Goal: Transaction & Acquisition: Purchase product/service

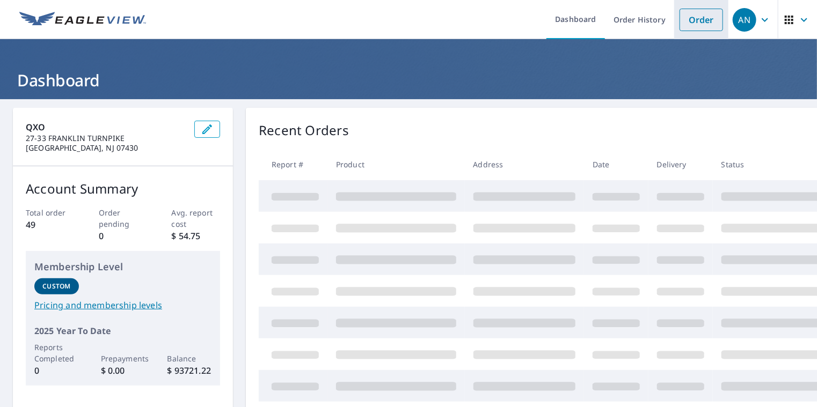
click at [690, 23] on link "Order" at bounding box center [700, 20] width 43 height 23
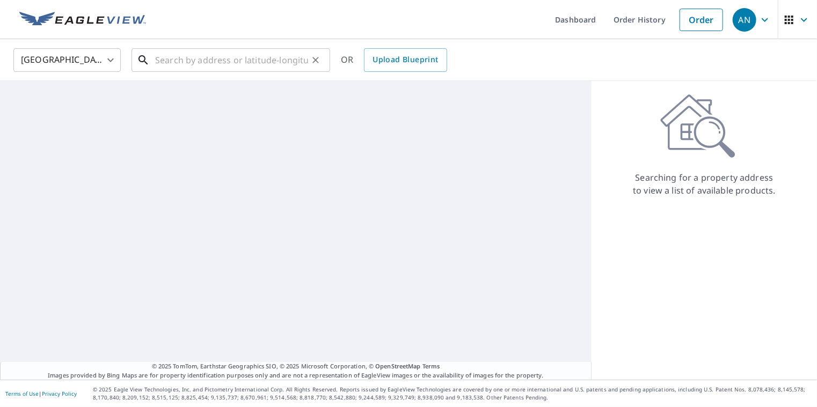
click at [241, 63] on input "text" at bounding box center [231, 60] width 153 height 30
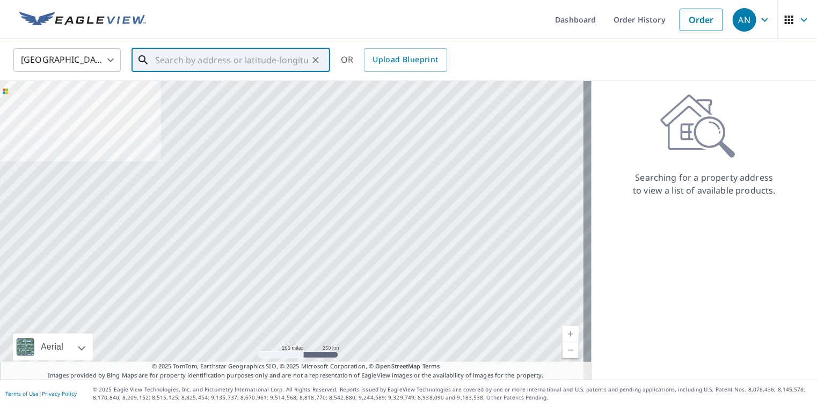
paste input "[STREET_ADDRESS][PERSON_NAME]"
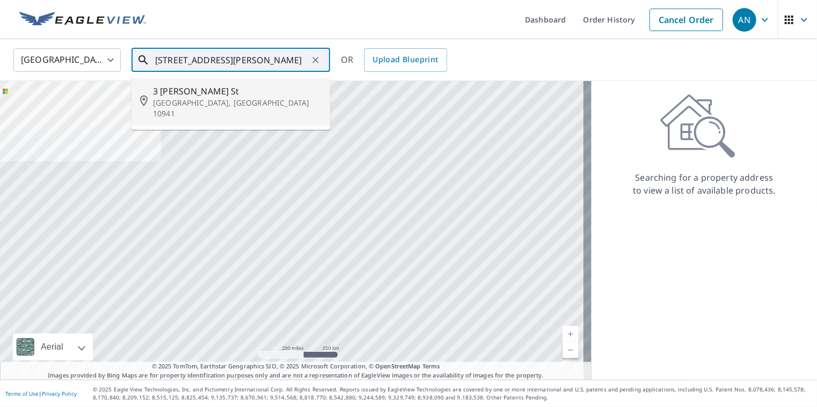
click at [248, 96] on span "3 [PERSON_NAME] St" at bounding box center [237, 91] width 169 height 13
type input "[STREET_ADDRESS][PERSON_NAME]"
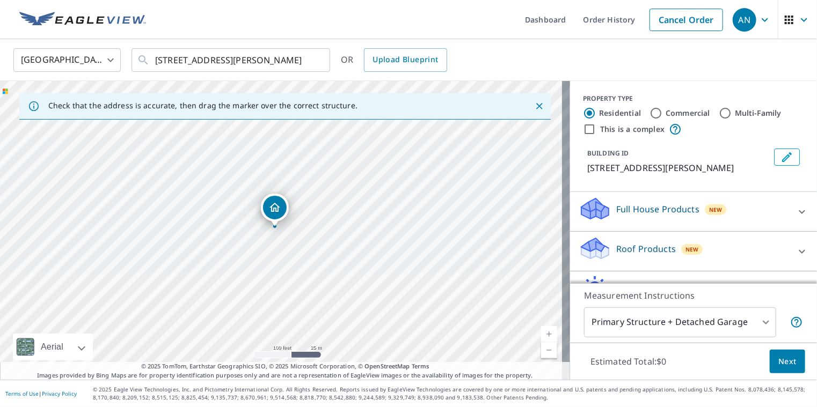
click at [795, 250] on icon at bounding box center [801, 251] width 13 height 13
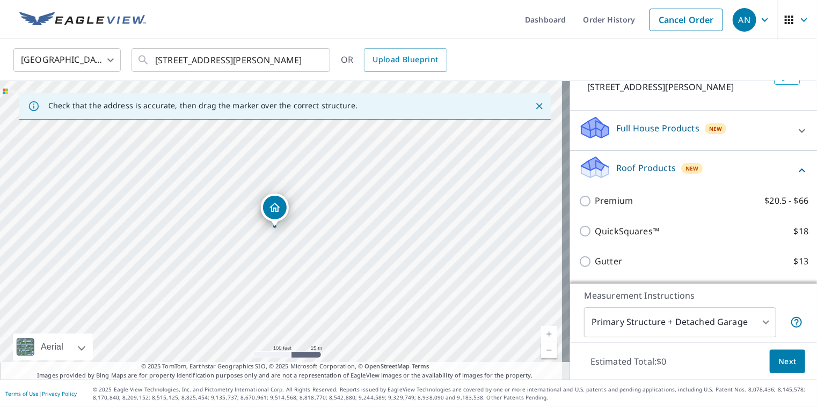
scroll to position [81, 0]
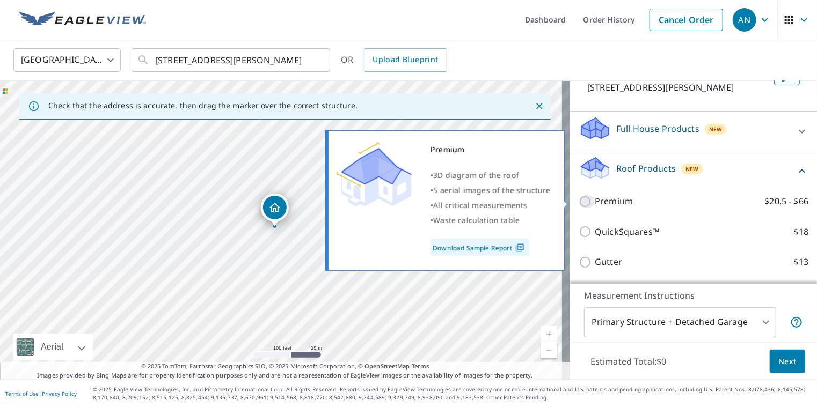
click at [580, 201] on input "Premium $20.5 - $66" at bounding box center [587, 201] width 16 height 13
checkbox input "true"
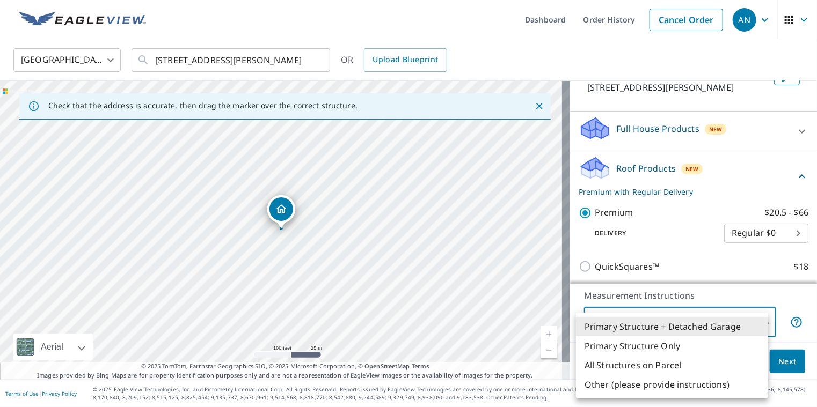
click at [727, 325] on body "AN AN Dashboard Order History Cancel Order AN [GEOGRAPHIC_DATA] [GEOGRAPHIC_DAT…" at bounding box center [408, 203] width 817 height 407
click at [652, 346] on li "Primary Structure Only" at bounding box center [672, 346] width 192 height 19
type input "2"
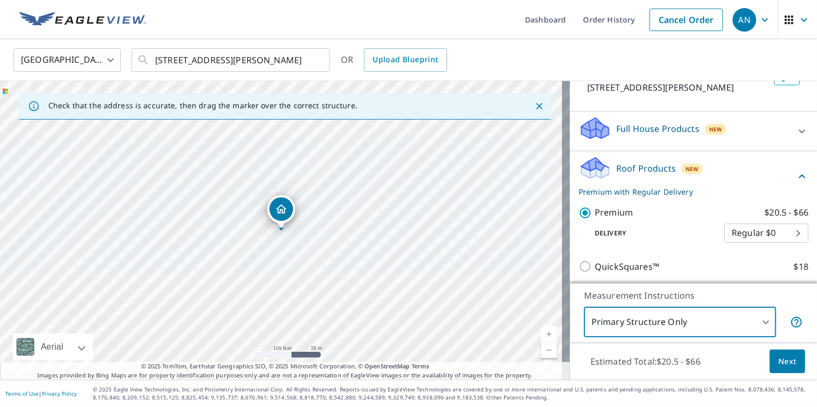
click at [778, 362] on span "Next" at bounding box center [787, 361] width 18 height 13
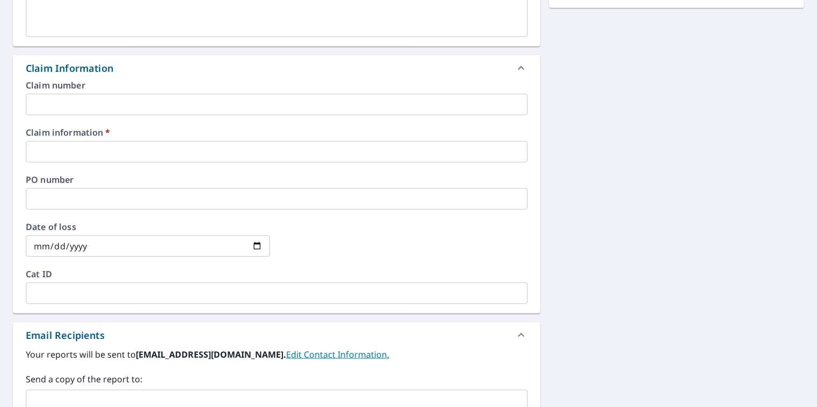
scroll to position [333, 0]
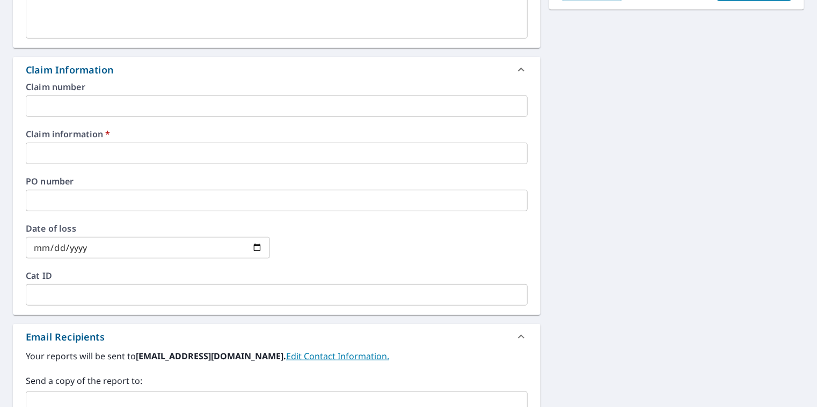
click at [135, 151] on input "text" at bounding box center [277, 153] width 502 height 21
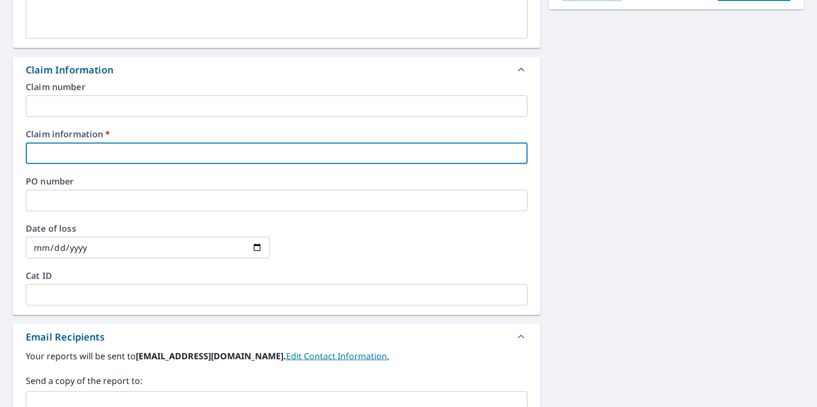
type input "[PERSON_NAME] ([PERSON_NAME])"
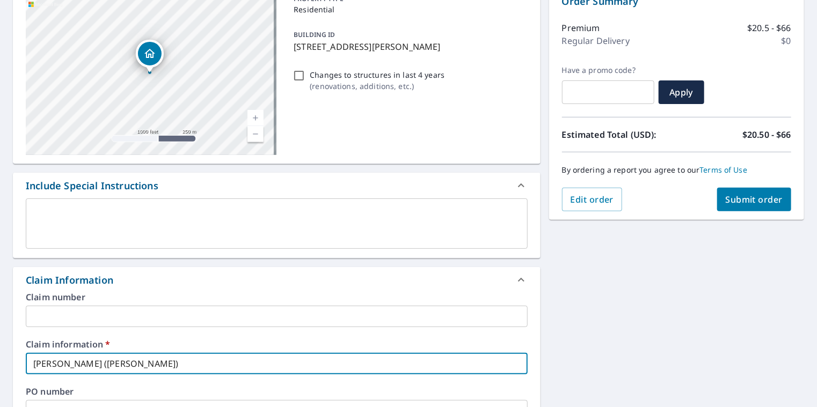
scroll to position [0, 0]
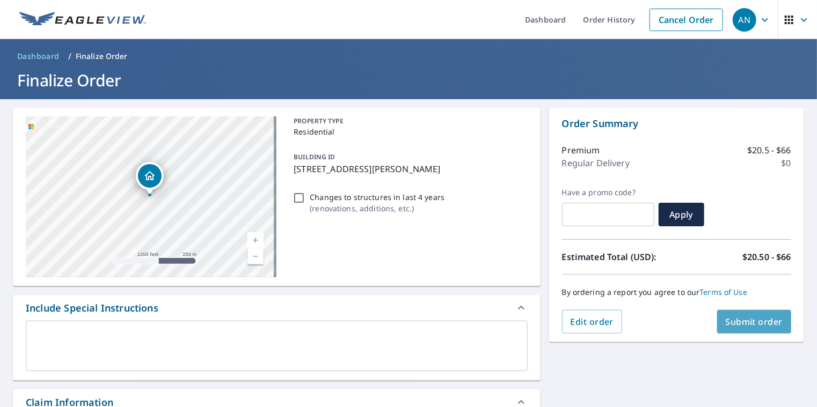
click at [739, 322] on span "Submit order" at bounding box center [754, 322] width 57 height 12
checkbox input "true"
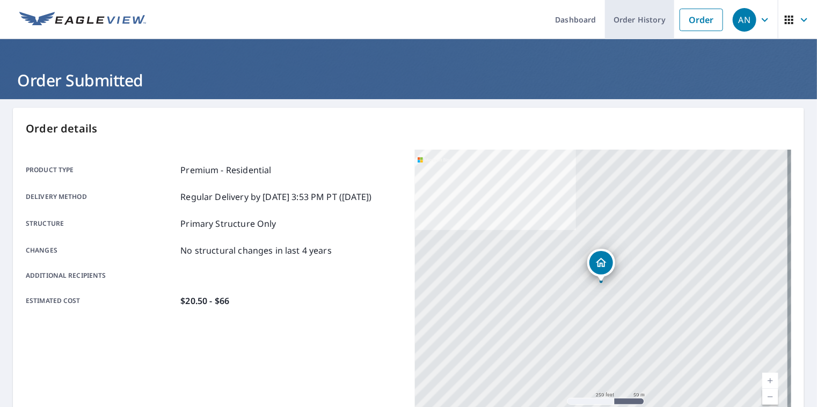
click at [619, 21] on link "Order History" at bounding box center [639, 19] width 69 height 39
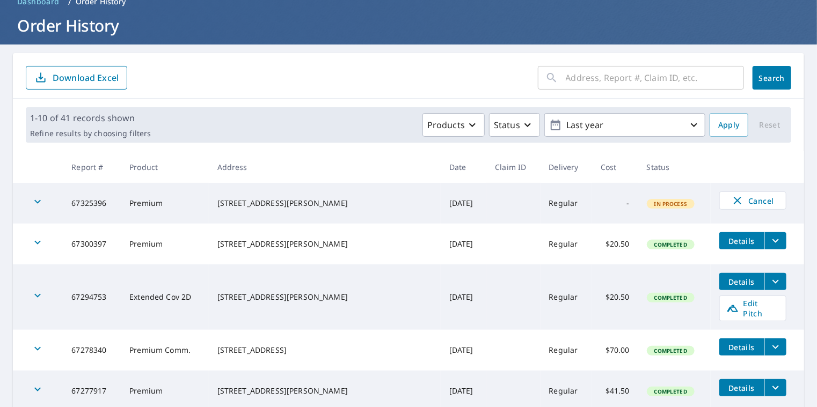
scroll to position [54, 0]
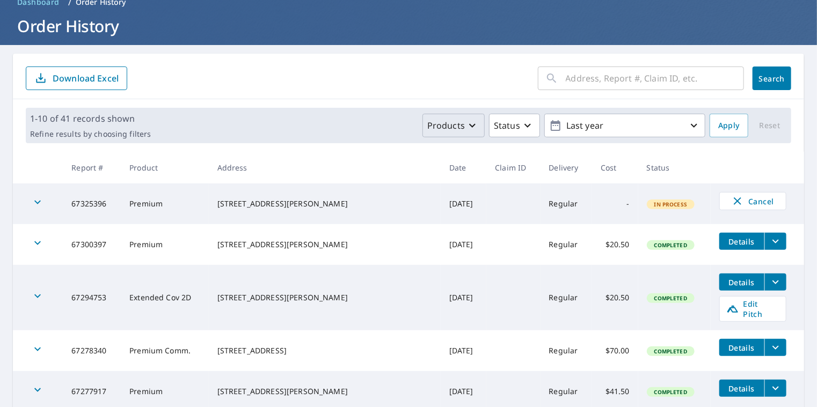
click at [456, 129] on p "Products" at bounding box center [446, 125] width 38 height 13
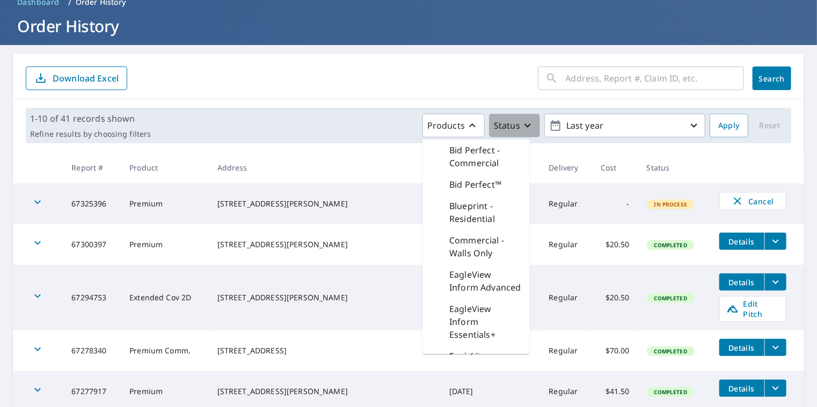
click at [521, 126] on icon "button" at bounding box center [527, 125] width 13 height 13
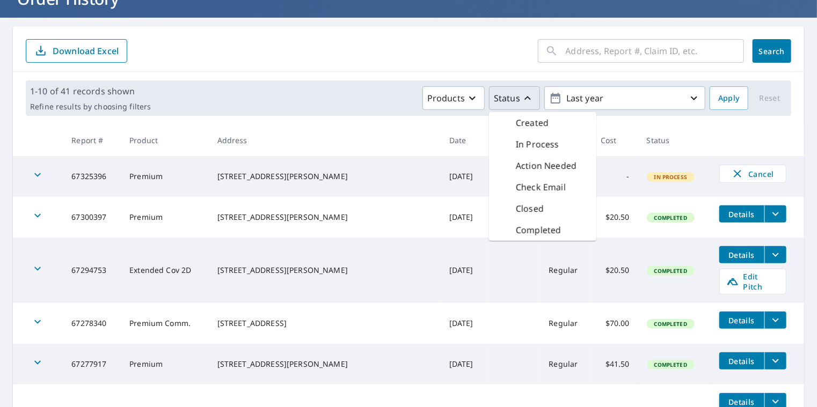
scroll to position [92, 0]
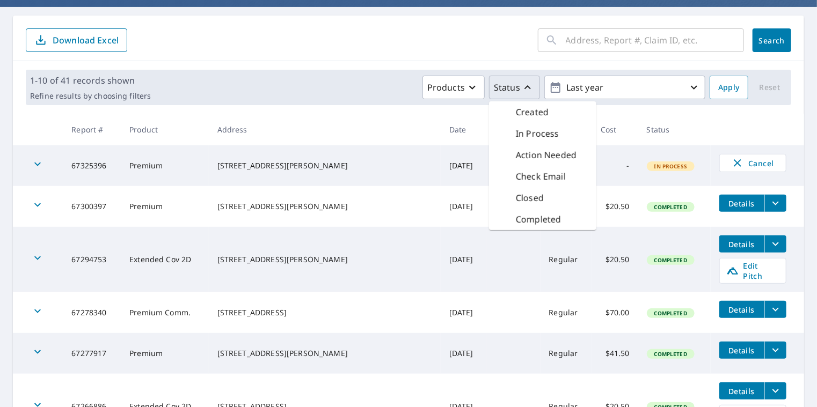
click at [733, 123] on th at bounding box center [757, 130] width 93 height 32
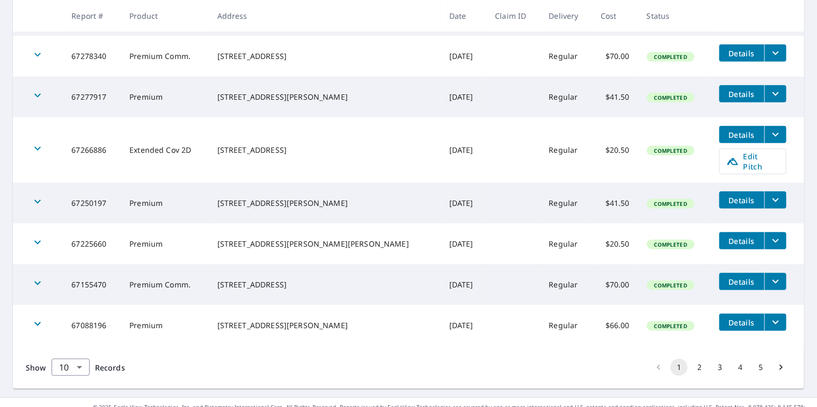
scroll to position [0, 0]
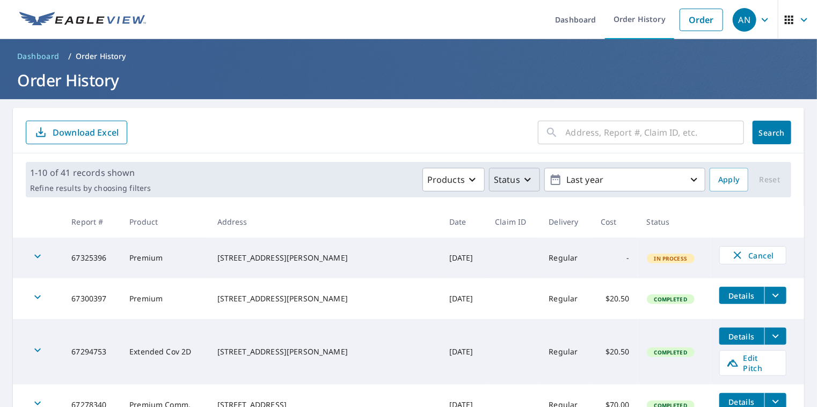
click at [679, 133] on input "text" at bounding box center [655, 133] width 178 height 30
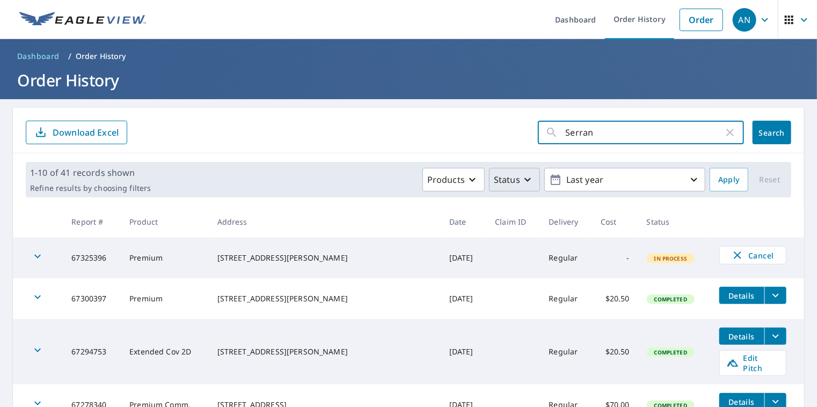
type input "[PERSON_NAME]"
click button "Search" at bounding box center [771, 133] width 39 height 24
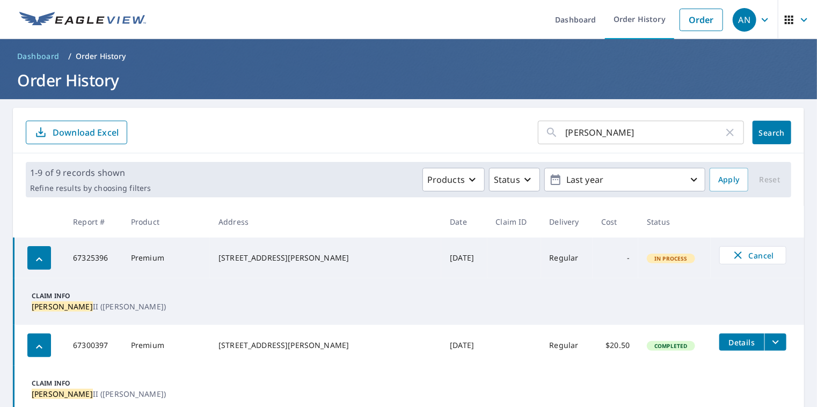
scroll to position [4, 0]
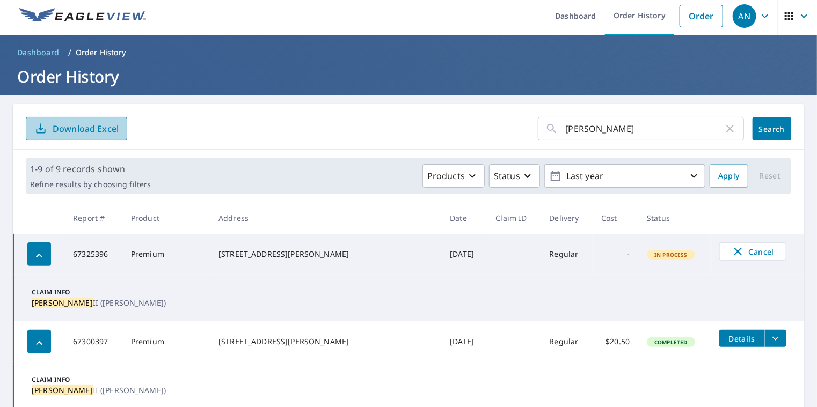
click at [88, 131] on p "Download Excel" at bounding box center [86, 129] width 66 height 12
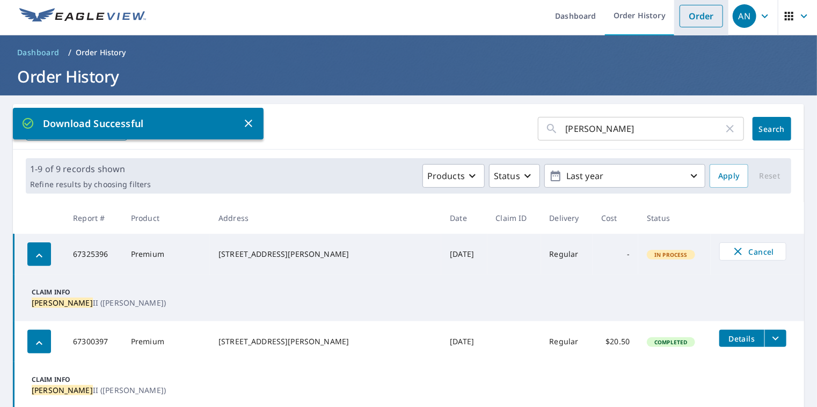
click at [704, 21] on link "Order" at bounding box center [700, 16] width 43 height 23
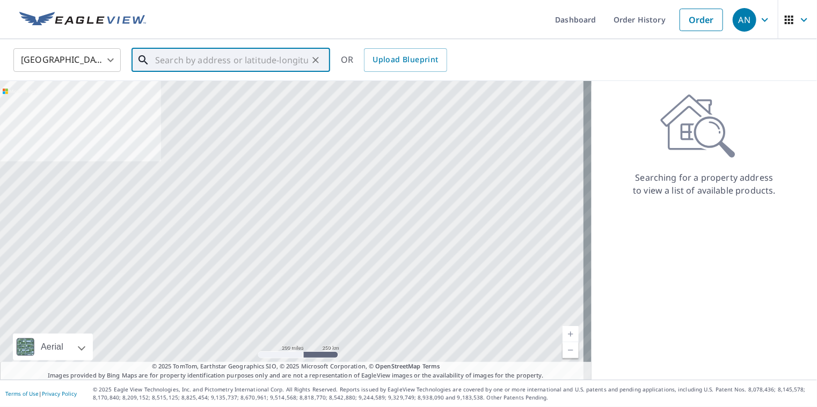
click at [171, 53] on input "text" at bounding box center [231, 60] width 153 height 30
paste input "[STREET_ADDRESS][PERSON_NAME]"
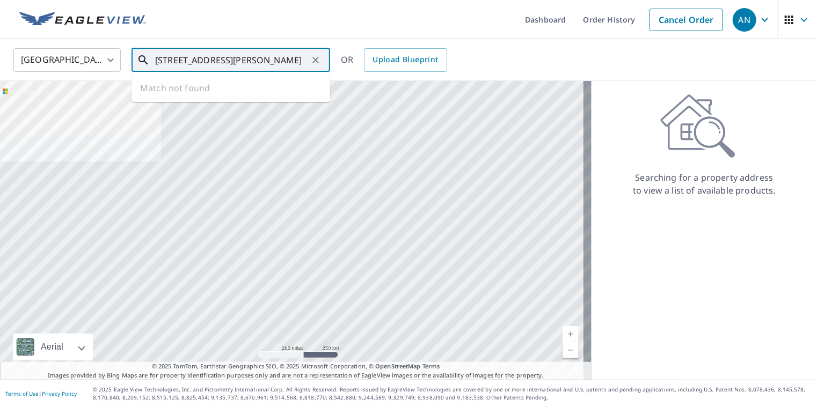
scroll to position [0, 7]
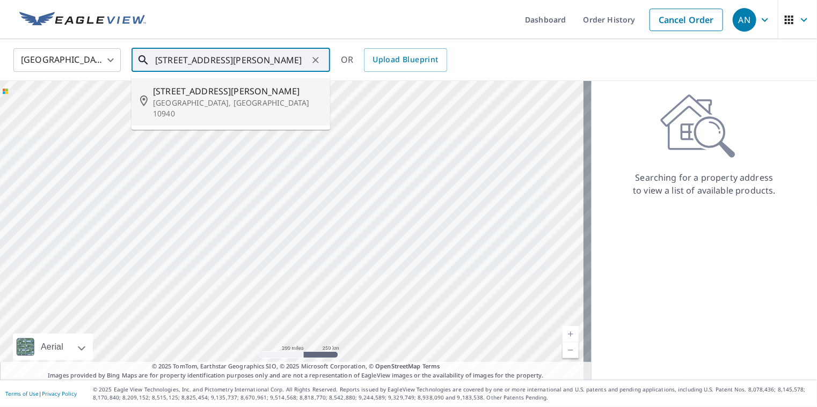
click at [184, 105] on p "[GEOGRAPHIC_DATA], [GEOGRAPHIC_DATA] 10940" at bounding box center [237, 108] width 169 height 21
type input "[STREET_ADDRESS][PERSON_NAME]"
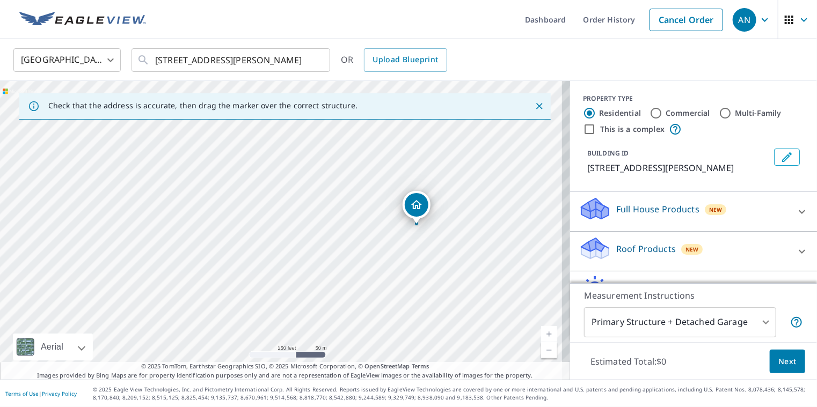
drag, startPoint x: 286, startPoint y: 210, endPoint x: 421, endPoint y: 206, distance: 135.3
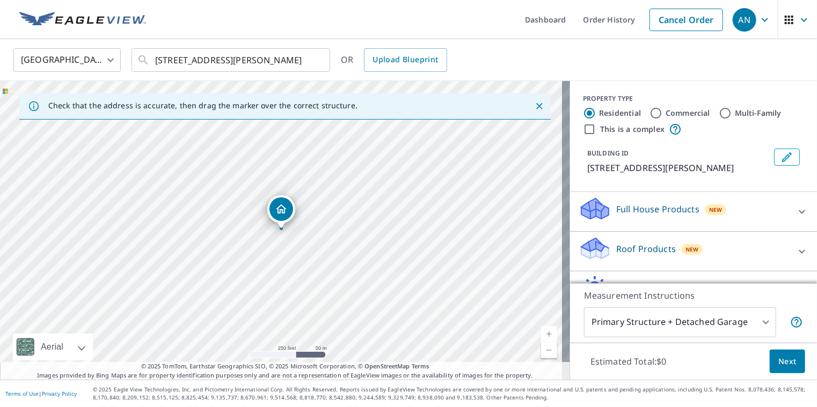
click at [616, 319] on body "AN AN Dashboard Order History Cancel Order AN [GEOGRAPHIC_DATA] [GEOGRAPHIC_DAT…" at bounding box center [408, 203] width 817 height 407
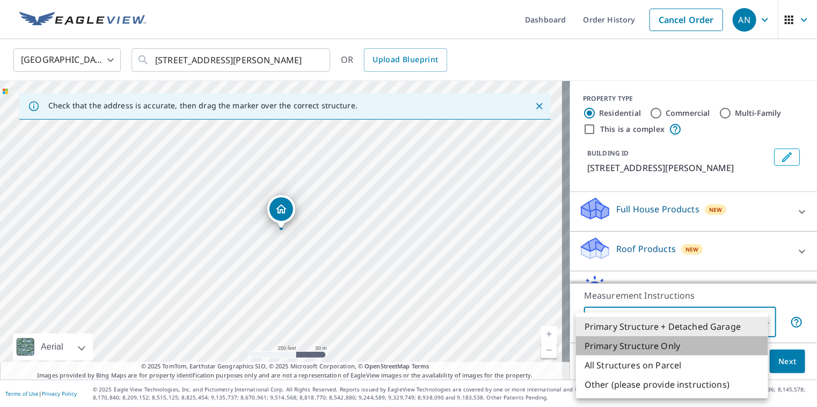
click at [620, 345] on li "Primary Structure Only" at bounding box center [672, 346] width 192 height 19
type input "2"
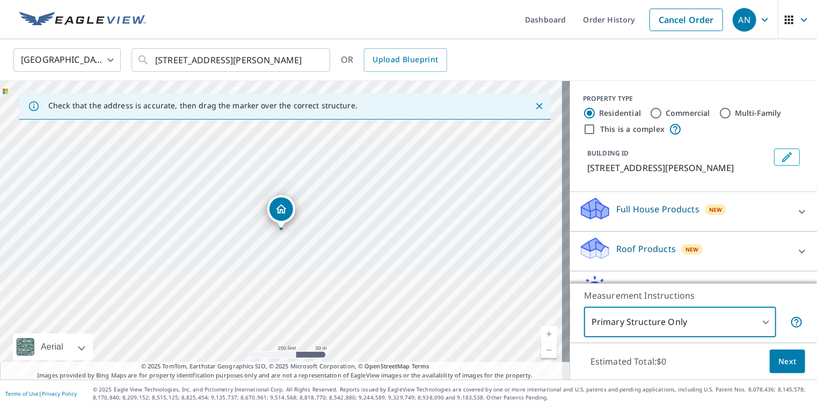
click at [718, 251] on div "Roof Products New" at bounding box center [684, 251] width 210 height 31
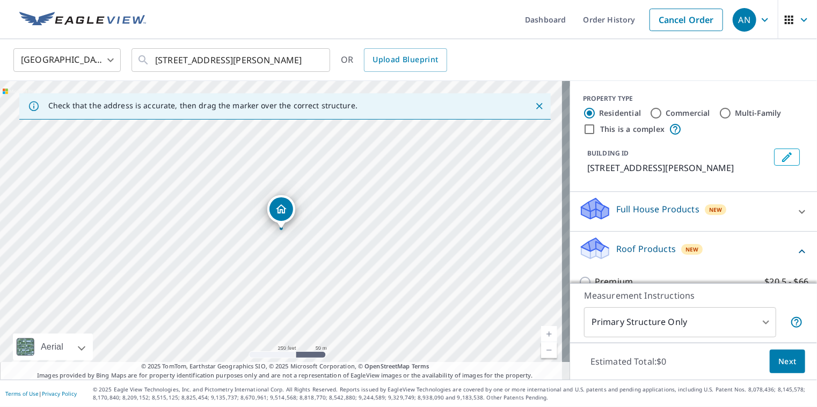
click at [649, 111] on input "Commercial" at bounding box center [655, 113] width 13 height 13
radio input "true"
type input "4"
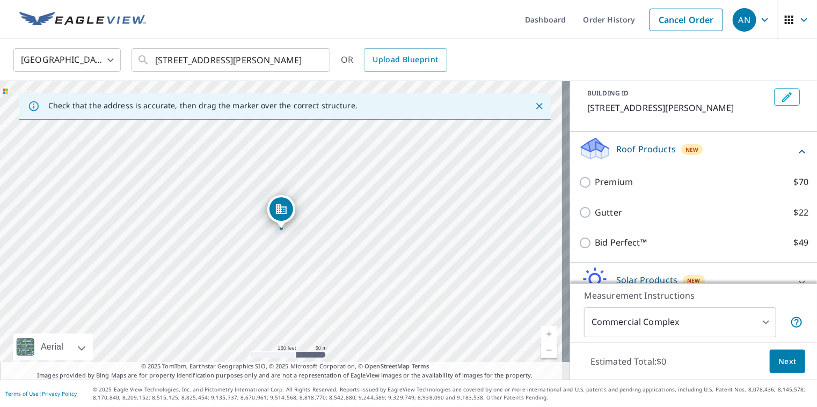
scroll to position [118, 0]
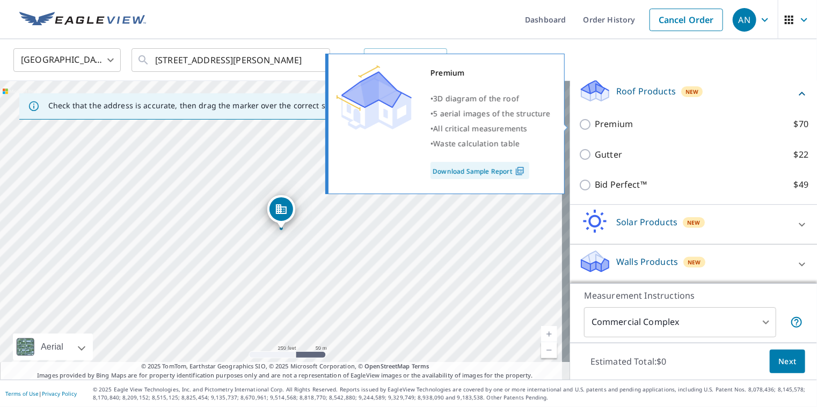
click at [579, 128] on input "Premium $70" at bounding box center [587, 124] width 16 height 13
checkbox input "true"
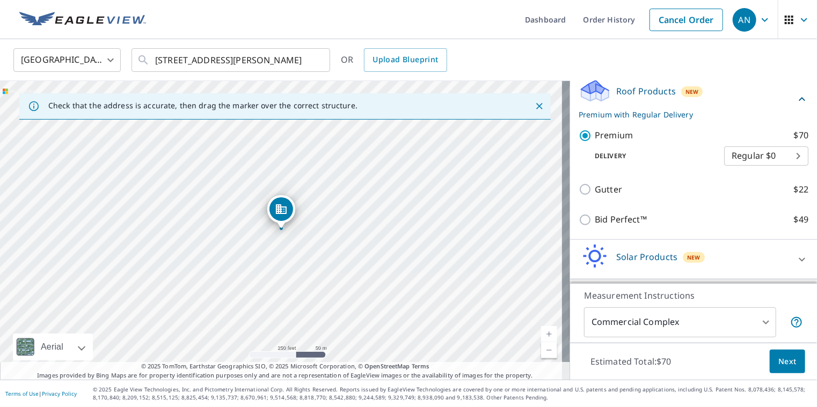
click at [761, 156] on body "AN AN Dashboard Order History Cancel Order AN [GEOGRAPHIC_DATA] [GEOGRAPHIC_DAT…" at bounding box center [408, 203] width 817 height 407
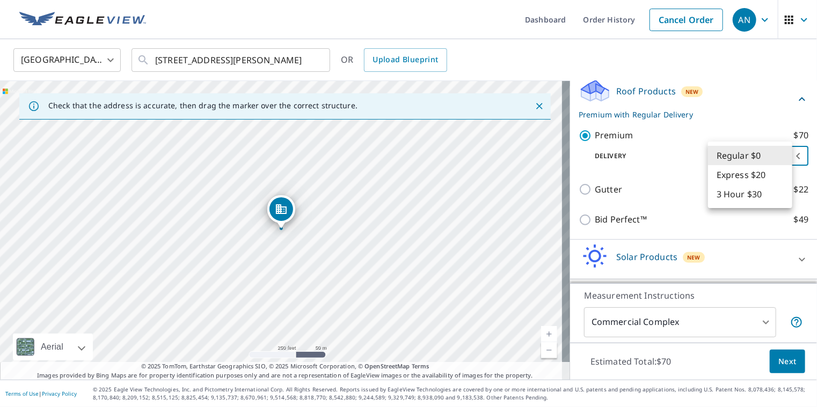
click at [666, 169] on div at bounding box center [408, 203] width 817 height 407
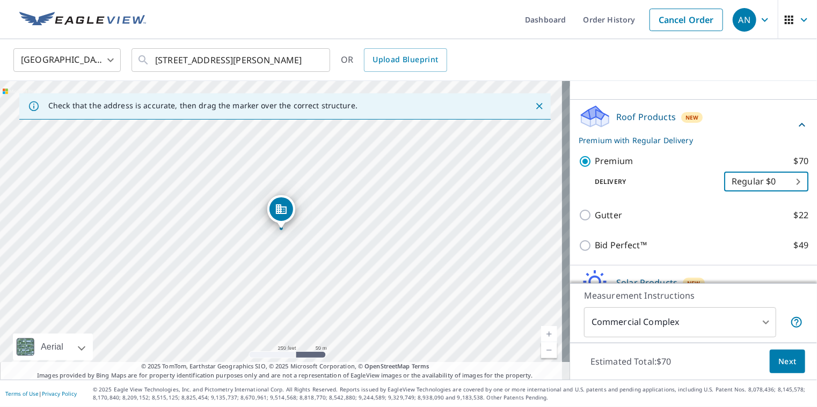
scroll to position [91, 0]
click at [684, 323] on body "AN AN Dashboard Order History Cancel Order AN [GEOGRAPHIC_DATA] [GEOGRAPHIC_DAT…" at bounding box center [408, 203] width 817 height 407
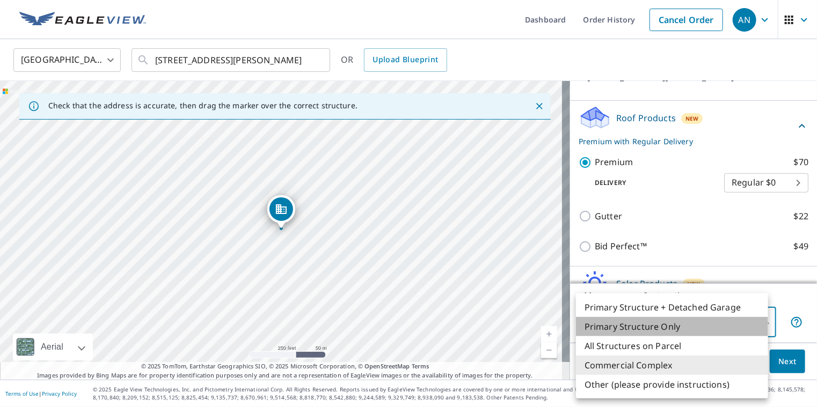
click at [684, 323] on li "Primary Structure Only" at bounding box center [672, 326] width 192 height 19
type input "2"
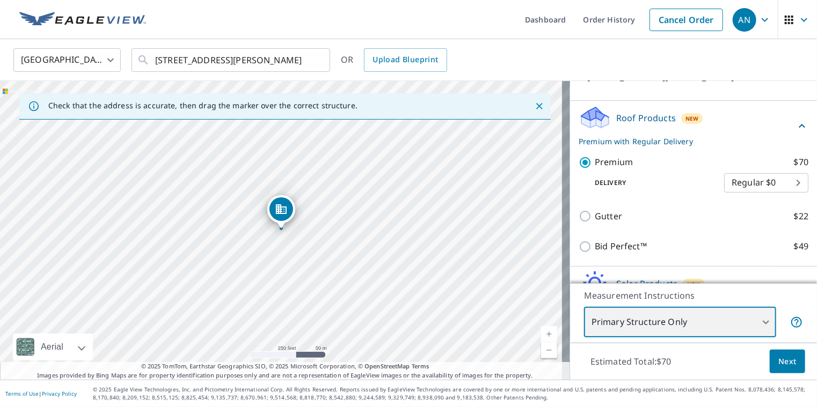
scroll to position [0, 0]
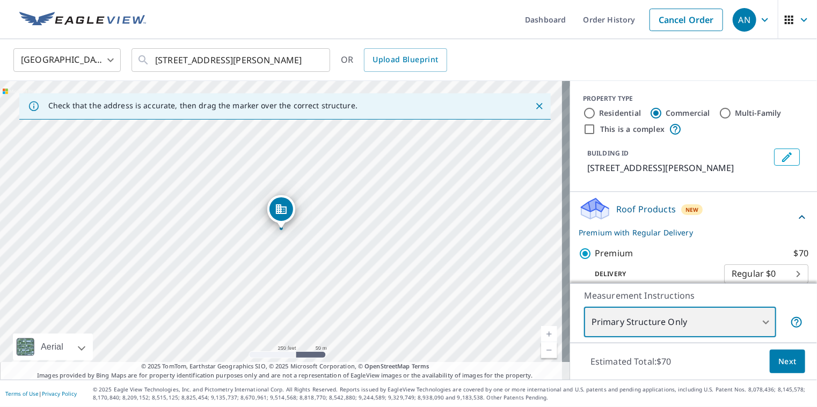
click at [254, 240] on div "[STREET_ADDRESS][PERSON_NAME]" at bounding box center [285, 230] width 570 height 299
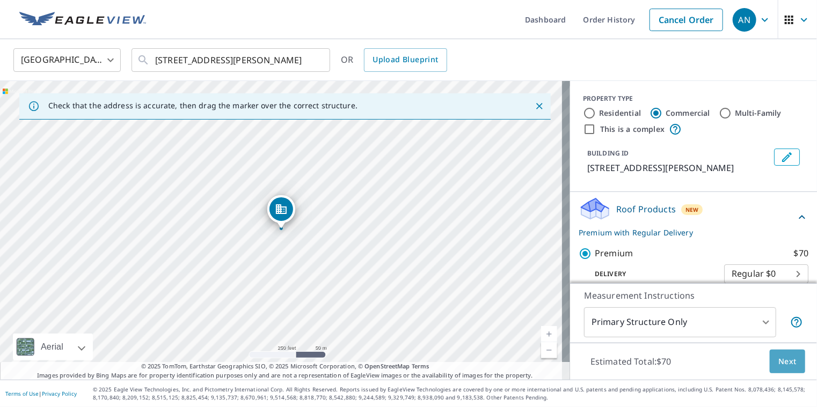
click at [770, 359] on button "Next" at bounding box center [787, 362] width 35 height 24
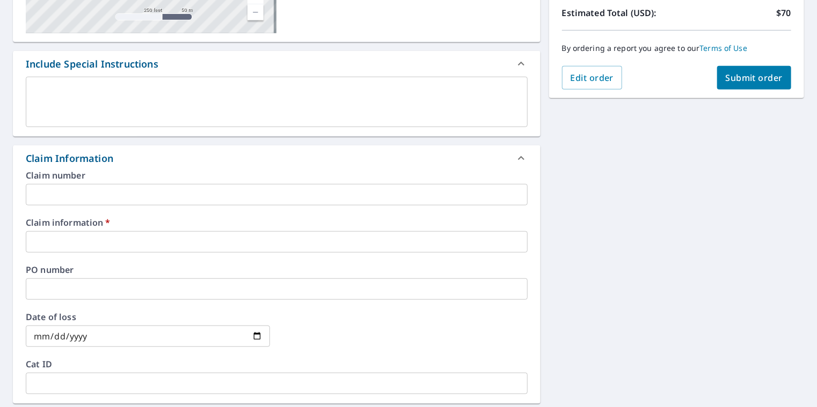
scroll to position [244, 0]
click at [115, 242] on input "text" at bounding box center [277, 242] width 502 height 21
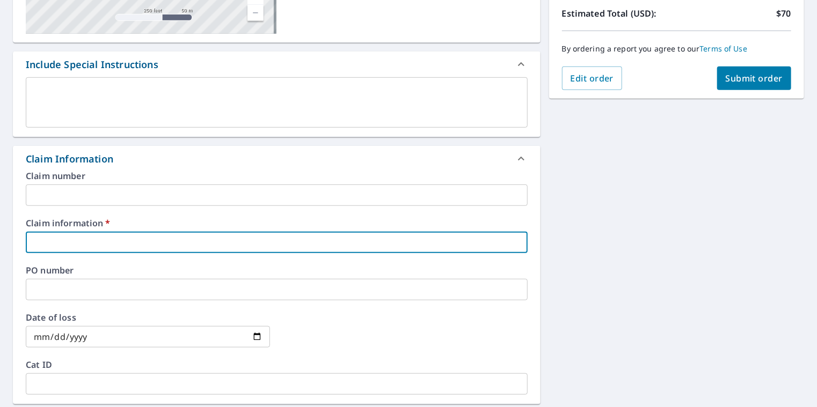
type input "[PERSON_NAME] ([PERSON_NAME])"
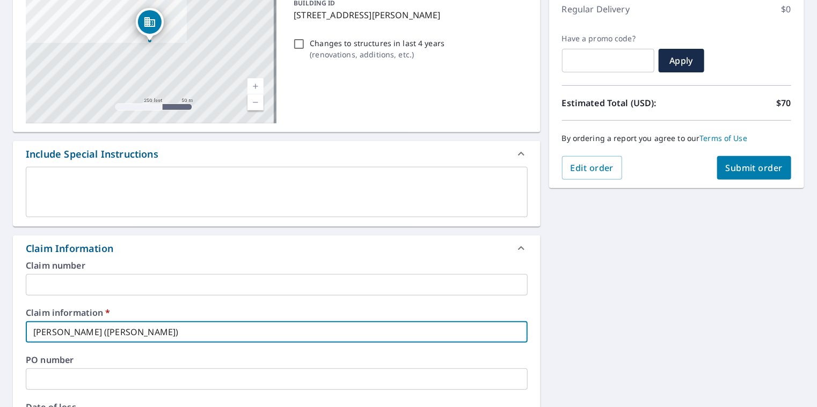
scroll to position [0, 0]
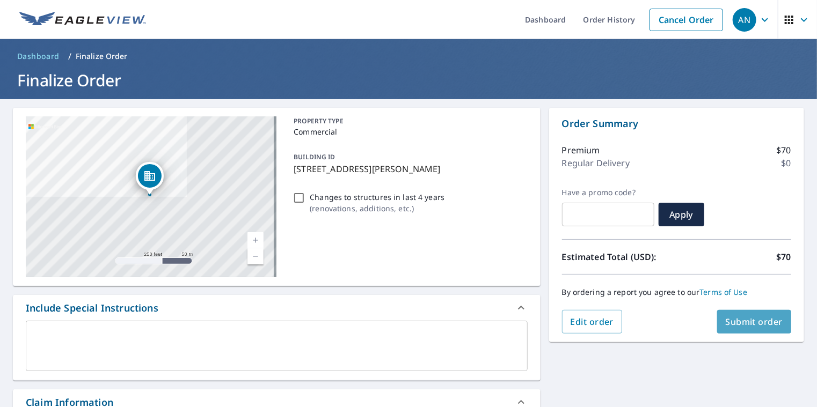
click at [750, 323] on span "Submit order" at bounding box center [754, 322] width 57 height 12
checkbox input "true"
